Goal: Transaction & Acquisition: Purchase product/service

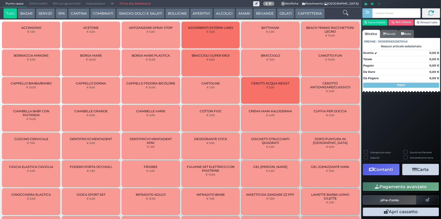
click at [48, 12] on button "SERVIZI" at bounding box center [45, 13] width 19 height 10
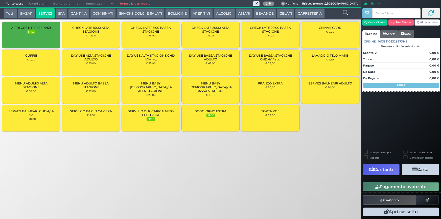
click at [59, 12] on button "SPA" at bounding box center [62, 13] width 12 height 10
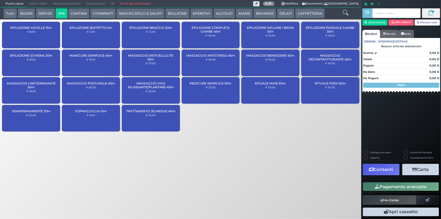
click at [333, 59] on span "MASSAGGIO DECONTRATTURANTE 45m" at bounding box center [329, 58] width 49 height 8
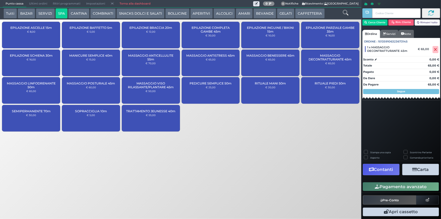
click at [399, 186] on button "Pagamento avanzato" at bounding box center [401, 186] width 76 height 9
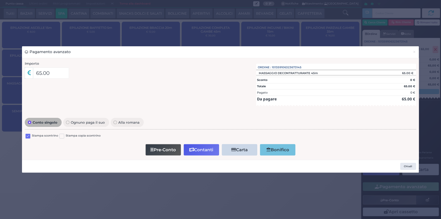
click at [29, 137] on label at bounding box center [27, 136] width 5 height 5
click at [0, 0] on input "checkbox" at bounding box center [0, 0] width 0 height 0
click at [210, 150] on button "Contanti" at bounding box center [201, 149] width 35 height 11
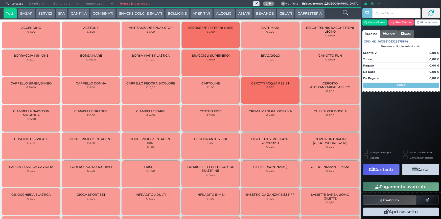
click at [60, 13] on button "SPA" at bounding box center [62, 13] width 12 height 10
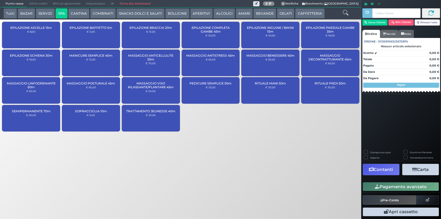
click at [329, 66] on div "MASSAGGIO DECONTRATTURANTE 45m € 65,00" at bounding box center [330, 62] width 58 height 27
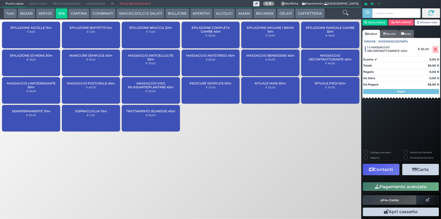
click at [392, 188] on button "Pagamento avanzato" at bounding box center [401, 186] width 76 height 9
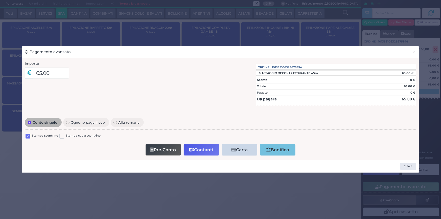
click at [27, 136] on label at bounding box center [27, 136] width 5 height 5
click at [0, 0] on input "checkbox" at bounding box center [0, 0] width 0 height 0
click at [206, 150] on button "Contanti" at bounding box center [201, 149] width 35 height 11
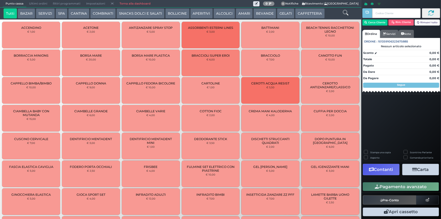
click at [39, 2] on span "Ultimi ordini" at bounding box center [38, 3] width 24 height 7
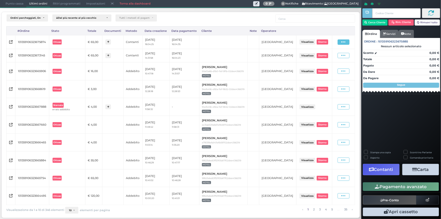
click at [345, 43] on icon at bounding box center [343, 42] width 4 height 5
click at [331, 58] on span "Ristampa Pre-Conto" at bounding box center [332, 56] width 21 height 9
click at [341, 42] on icon at bounding box center [343, 42] width 4 height 5
click at [326, 57] on span "Ristampa Pre-Conto" at bounding box center [332, 56] width 21 height 9
